Goal: Register for event/course

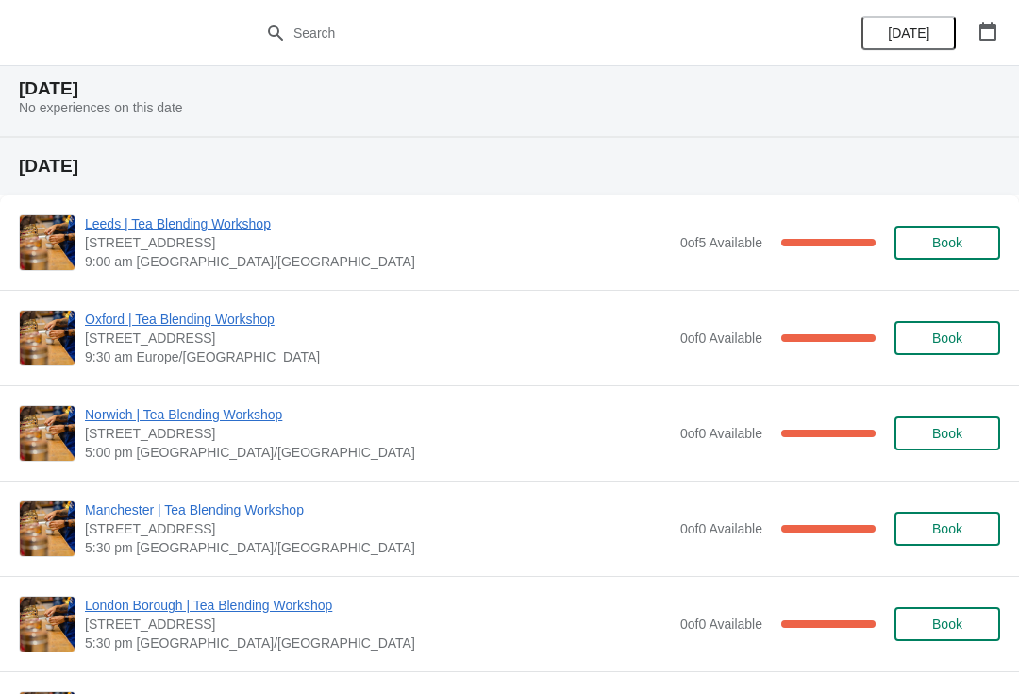
scroll to position [56, 0]
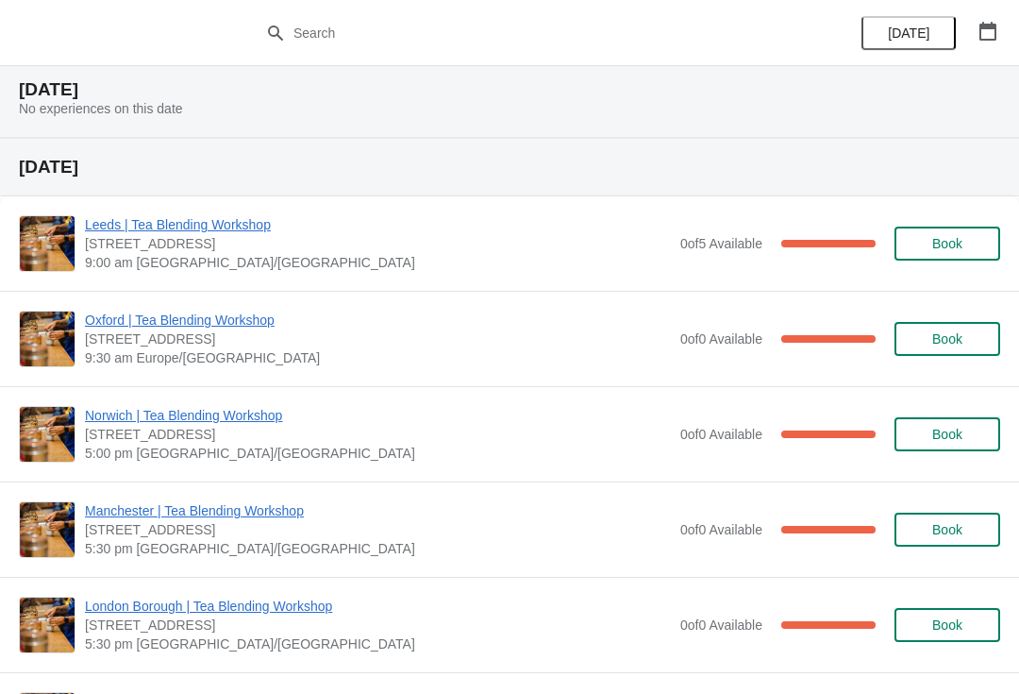
click at [989, 29] on icon "button" at bounding box center [988, 31] width 19 height 19
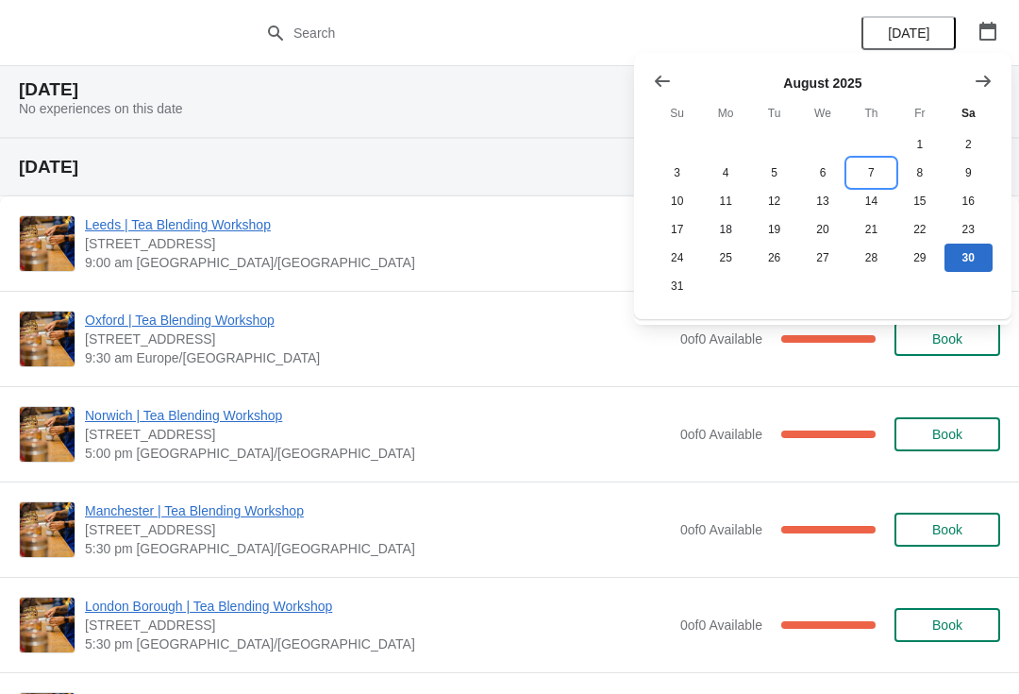
click at [870, 176] on button "7" at bounding box center [871, 173] width 48 height 28
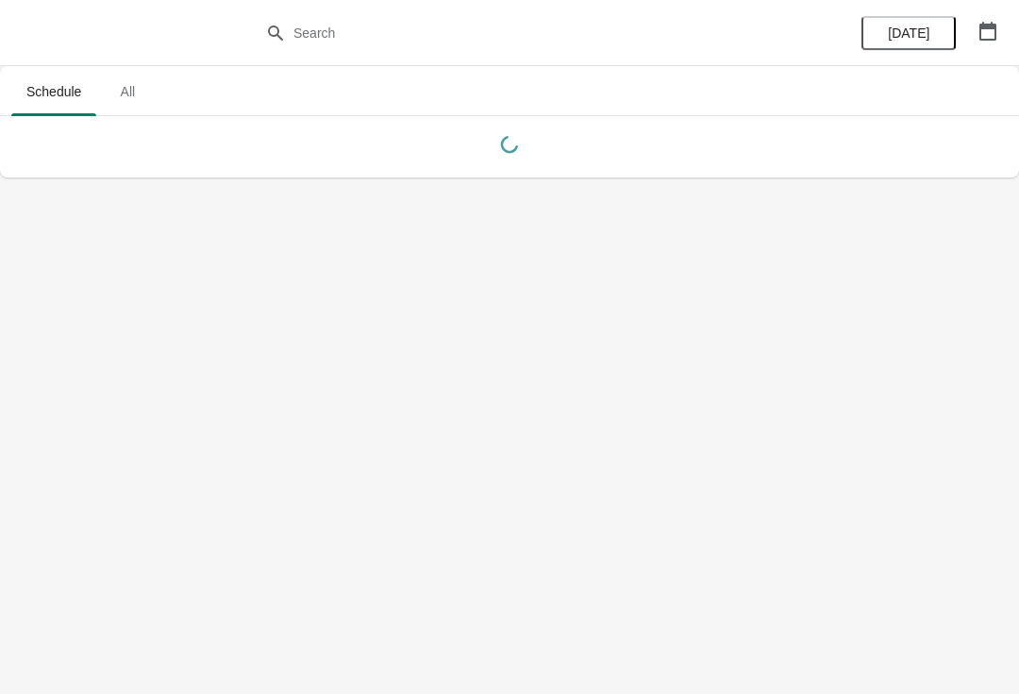
click at [982, 30] on icon "button" at bounding box center [988, 31] width 19 height 19
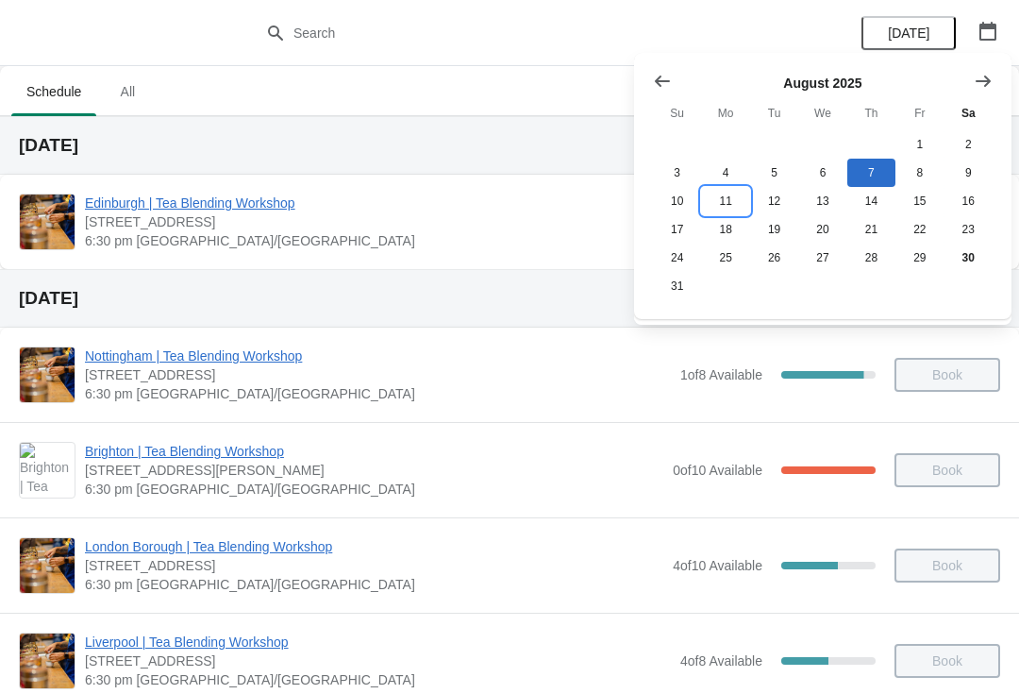
click at [726, 195] on button "11" at bounding box center [725, 201] width 48 height 28
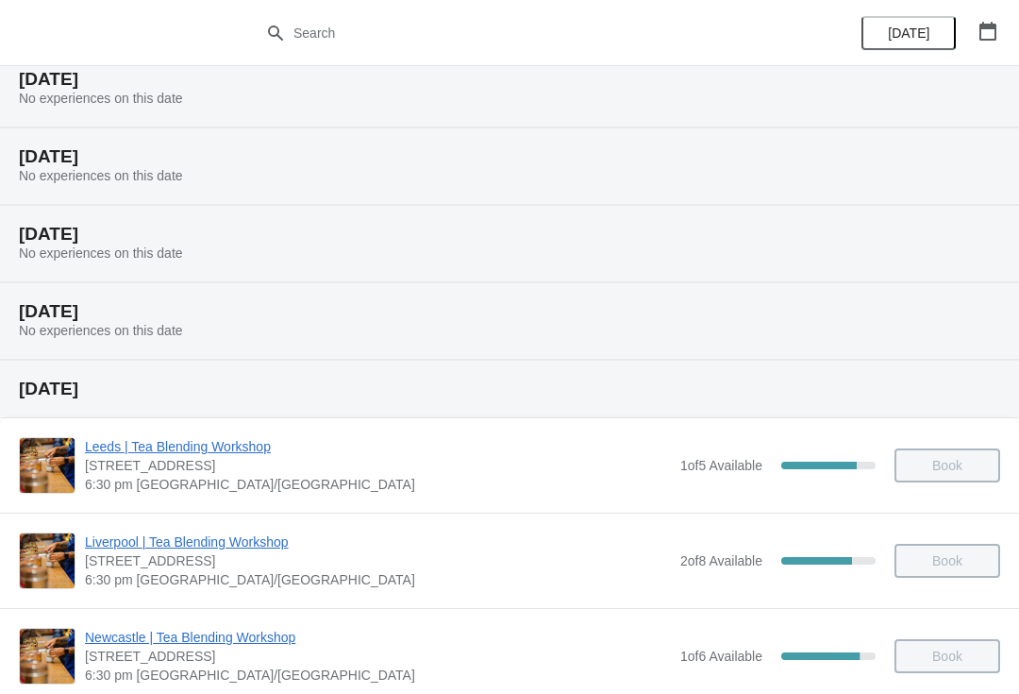
scroll to position [65, 0]
click at [204, 96] on div "[DATE] No experiences on this date" at bounding box center [509, 89] width 1019 height 77
click at [887, 93] on div "[DATE] No experiences on this date" at bounding box center [509, 89] width 1019 height 77
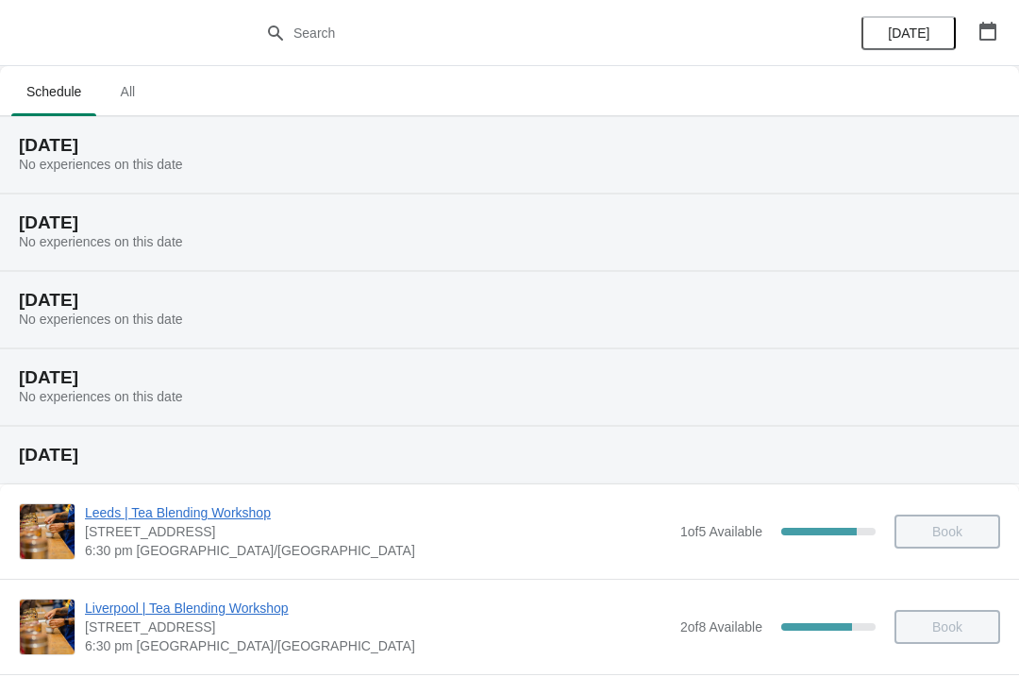
scroll to position [0, 0]
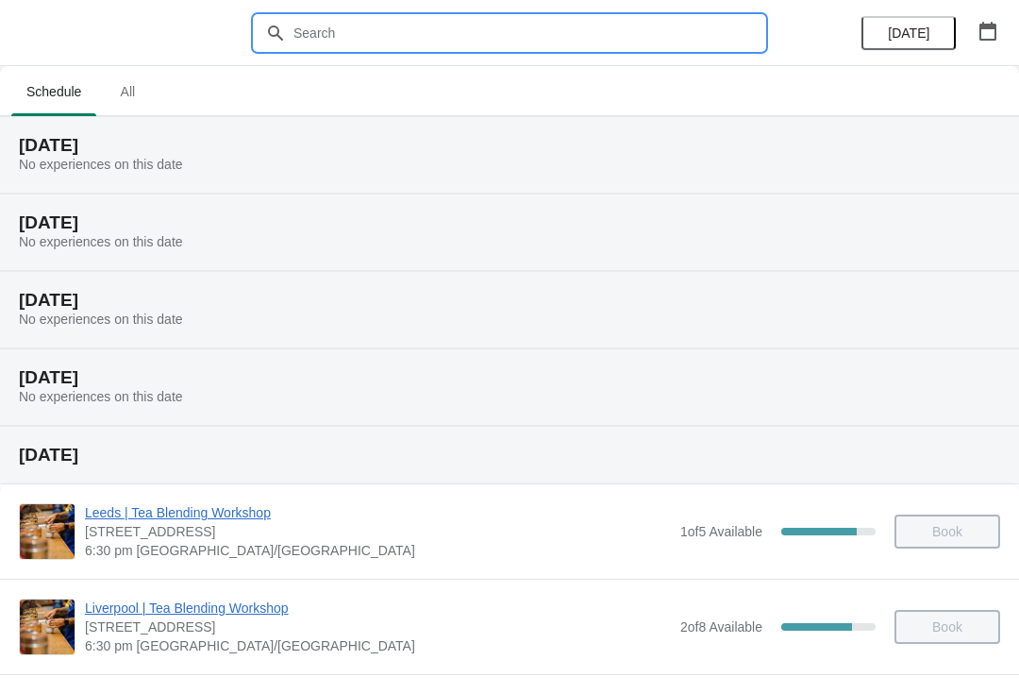
click at [431, 35] on input "text" at bounding box center [529, 33] width 472 height 34
click at [141, 91] on span "All" at bounding box center [127, 92] width 47 height 34
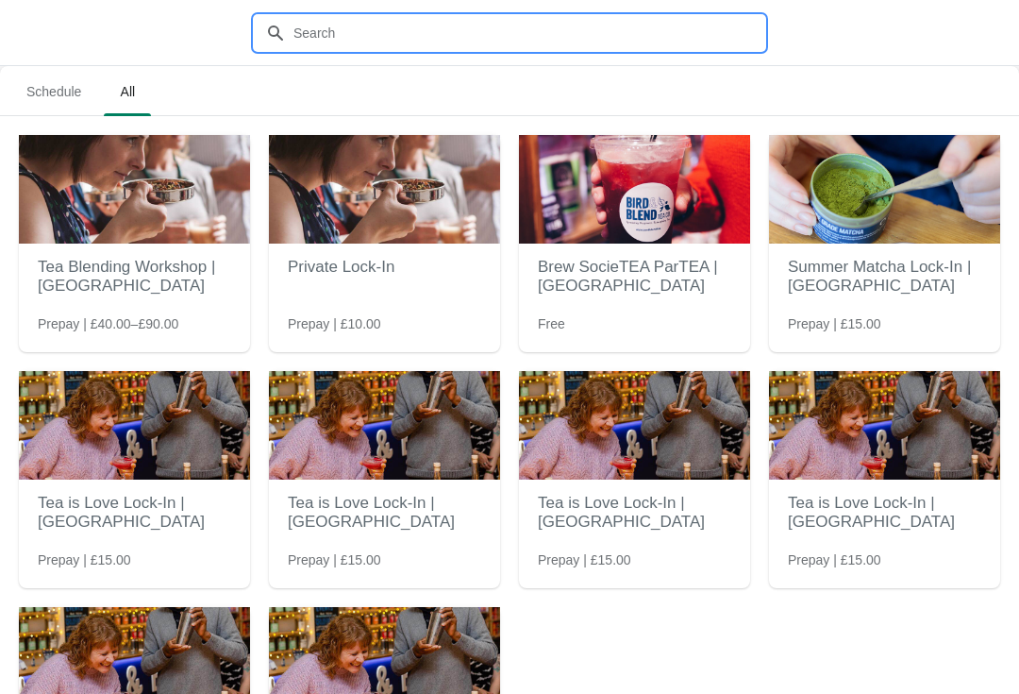
click at [408, 49] on input "text" at bounding box center [529, 33] width 472 height 34
type input "Cosy"
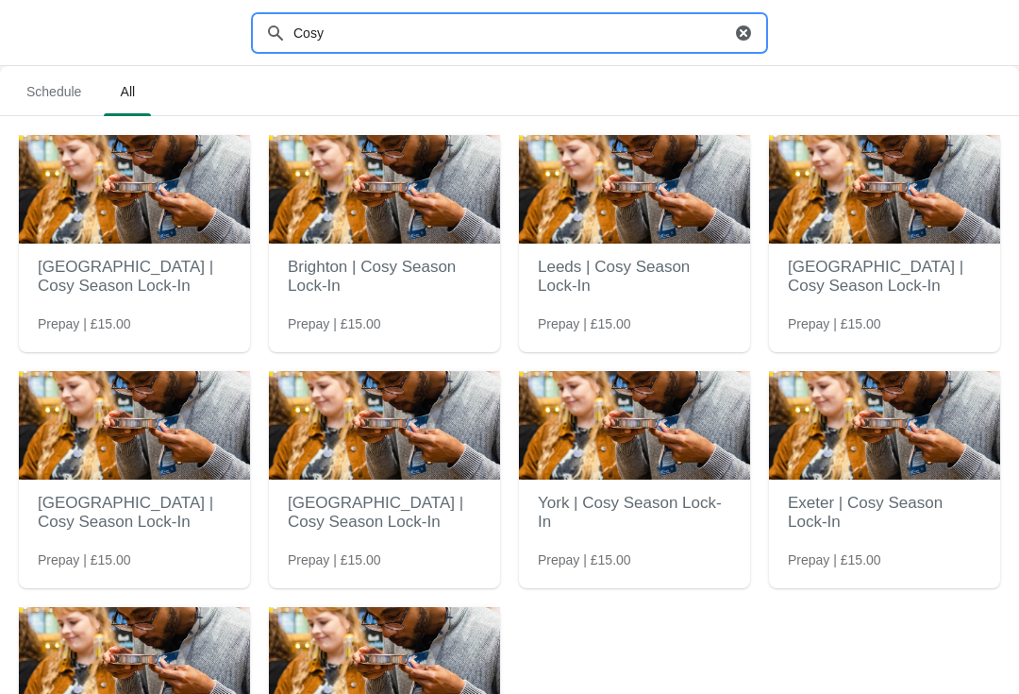
click at [411, 226] on img at bounding box center [384, 189] width 231 height 109
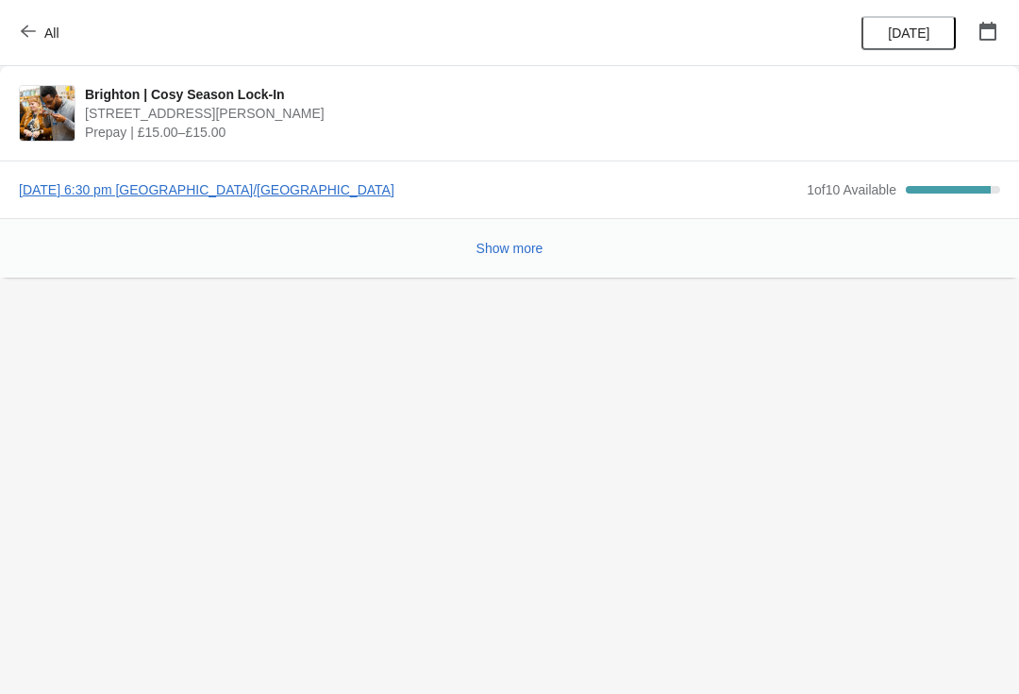
click at [36, 37] on span "All" at bounding box center [42, 33] width 35 height 18
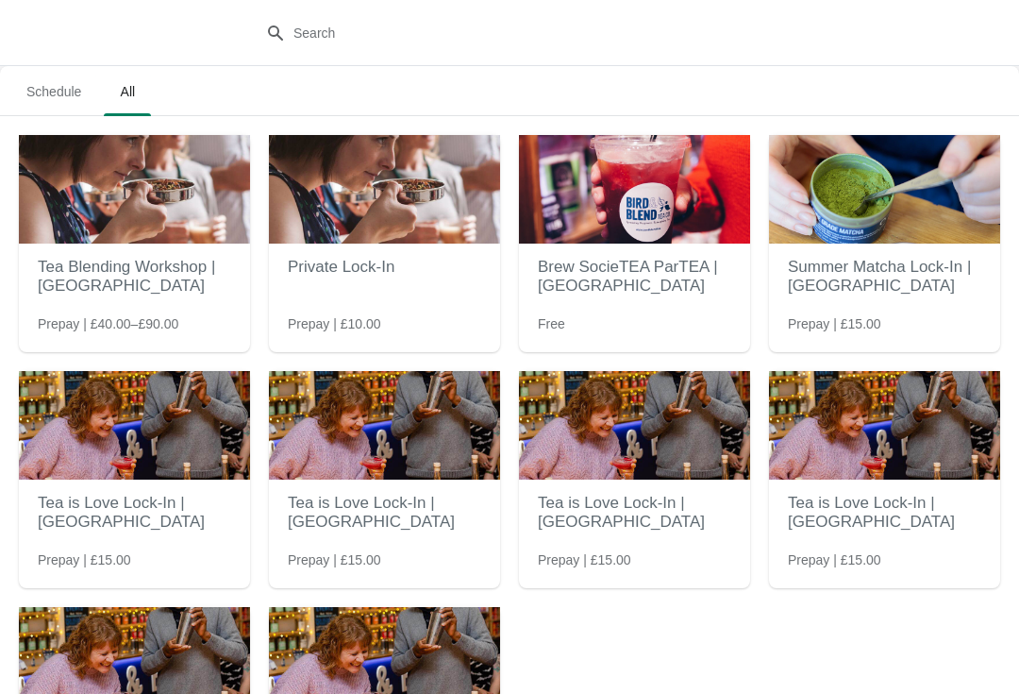
click at [140, 296] on h2 "Tea Blending Workshop | [GEOGRAPHIC_DATA]" at bounding box center [134, 276] width 193 height 57
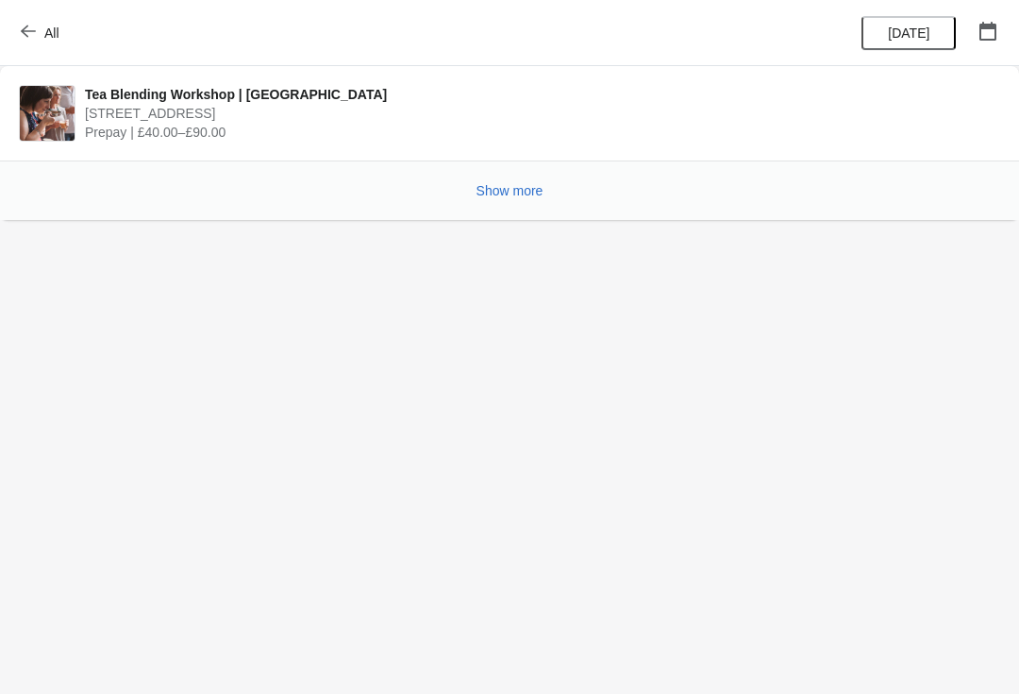
click at [26, 32] on icon "button" at bounding box center [28, 31] width 15 height 15
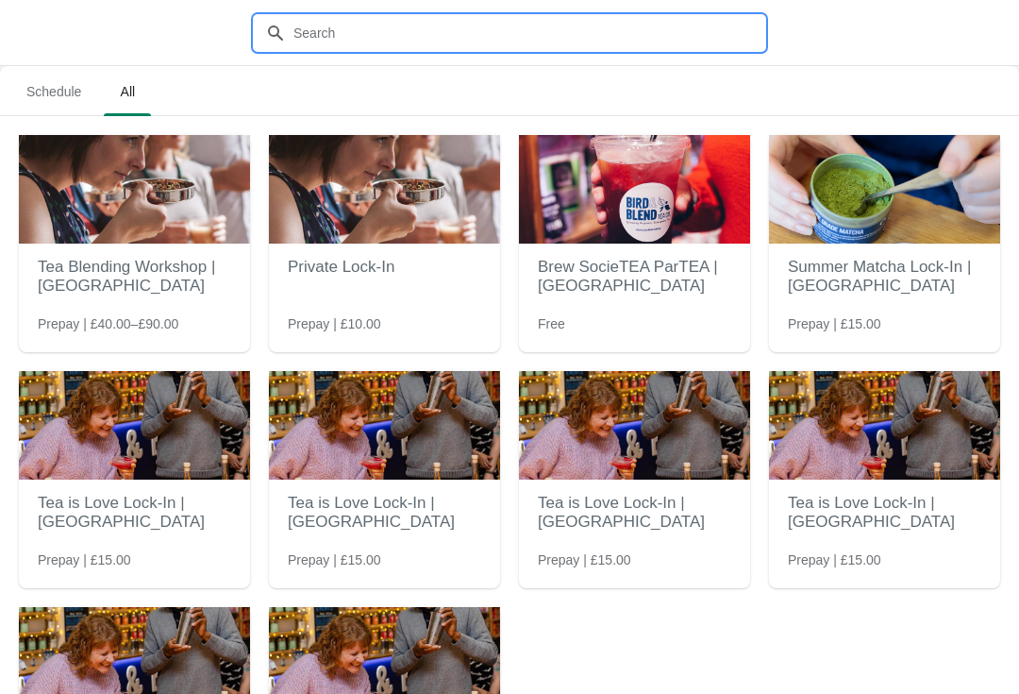
click at [497, 47] on input "text" at bounding box center [529, 33] width 472 height 34
type input "Cosy"
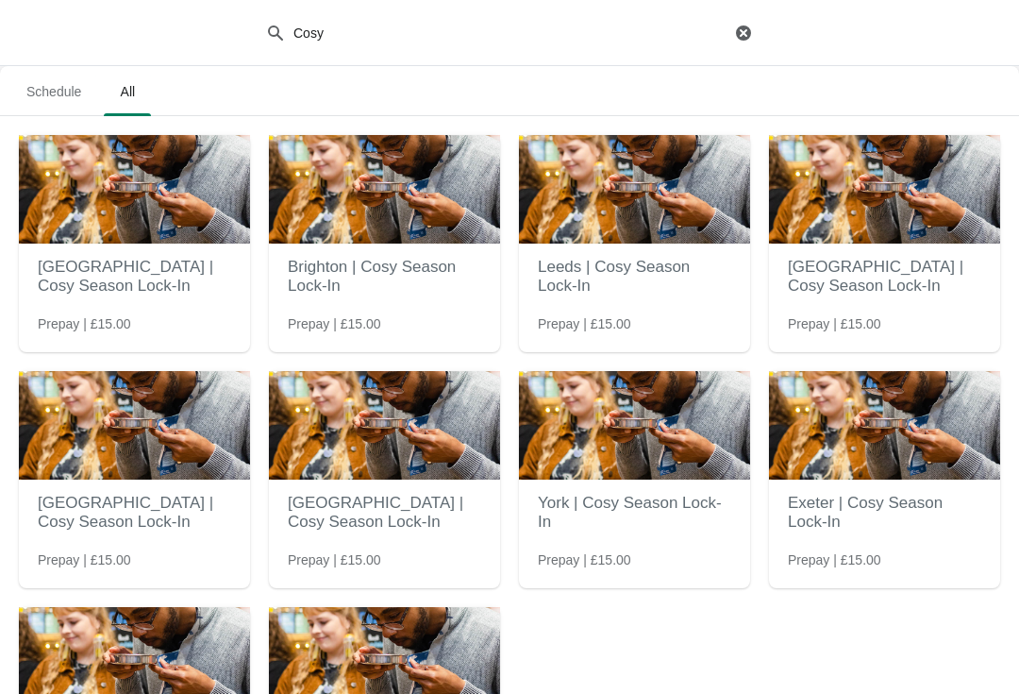
click at [140, 241] on img at bounding box center [134, 189] width 231 height 109
